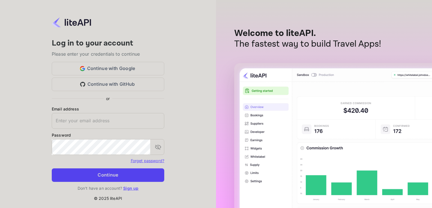
type input "adminpassword_support@yandex-team.ru"
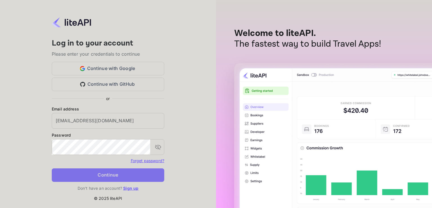
click at [126, 176] on button "Continue" at bounding box center [108, 175] width 113 height 14
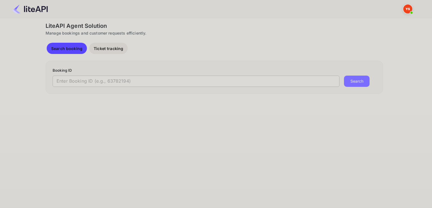
click at [93, 83] on input "text" at bounding box center [196, 81] width 287 height 11
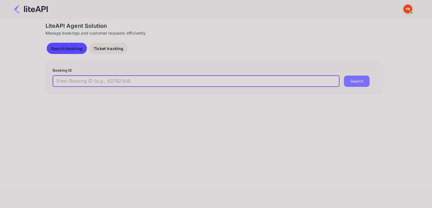
paste input "8791256"
type input "8791256"
click at [360, 80] on button "Search" at bounding box center [357, 81] width 26 height 11
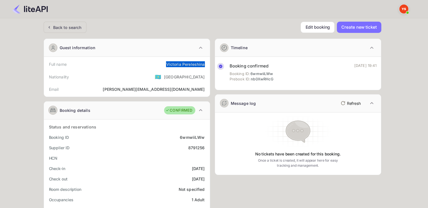
drag, startPoint x: 166, startPoint y: 64, endPoint x: 206, endPoint y: 66, distance: 40.0
click at [206, 66] on div "Full name [PERSON_NAME]" at bounding box center [126, 64] width 161 height 10
copy div "[PERSON_NAME]"
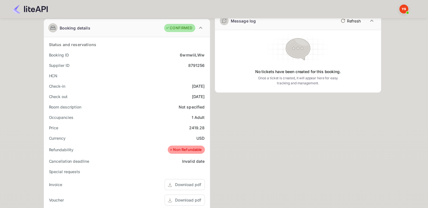
scroll to position [84, 0]
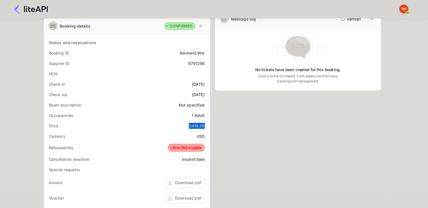
drag, startPoint x: 187, startPoint y: 126, endPoint x: 204, endPoint y: 126, distance: 16.9
click at [204, 126] on div "Price 2419.28" at bounding box center [126, 126] width 161 height 10
copy div "2419.28"
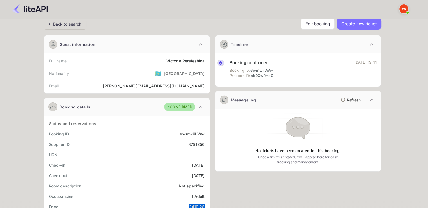
scroll to position [0, 0]
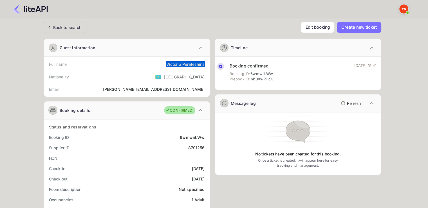
drag, startPoint x: 167, startPoint y: 64, endPoint x: 207, endPoint y: 59, distance: 40.0
click at [207, 59] on div "Full name [PERSON_NAME]" at bounding box center [126, 64] width 161 height 10
copy div "[PERSON_NAME]"
